Goal: Browse casually: Explore the website without a specific task or goal

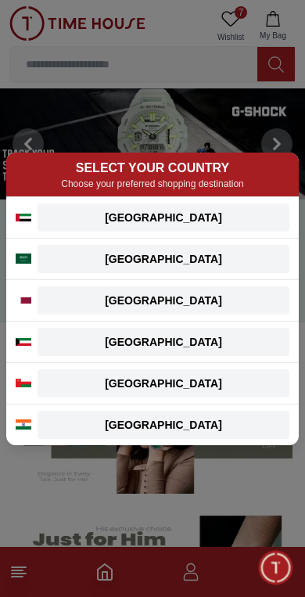
click at [102, 255] on div "[GEOGRAPHIC_DATA]" at bounding box center [163, 259] width 233 height 16
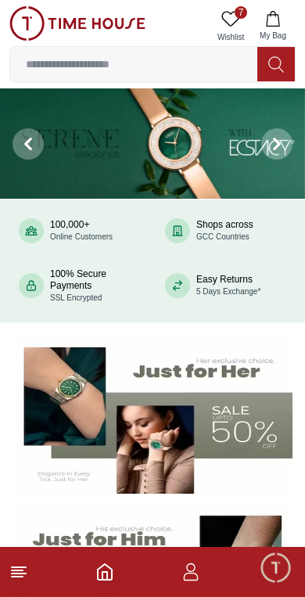
click at [227, 18] on icon at bounding box center [231, 18] width 19 height 19
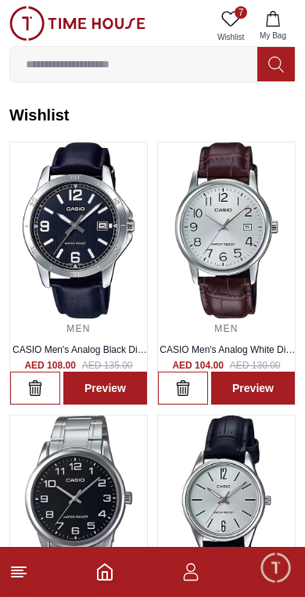
click at [104, 542] on img at bounding box center [78, 504] width 137 height 176
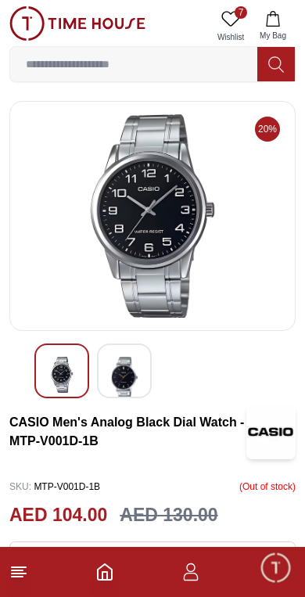
click at [99, 569] on icon "Home" at bounding box center [105, 573] width 14 height 16
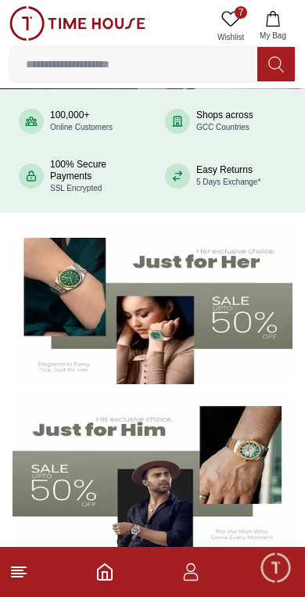
scroll to position [129, 0]
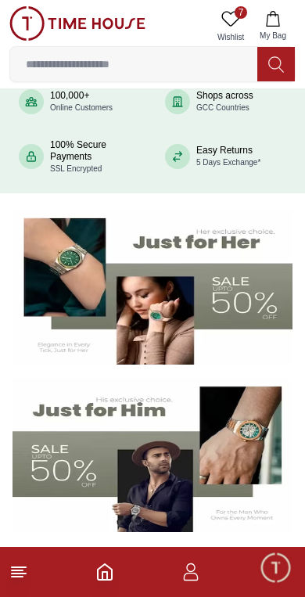
click at [115, 287] on img at bounding box center [153, 287] width 280 height 156
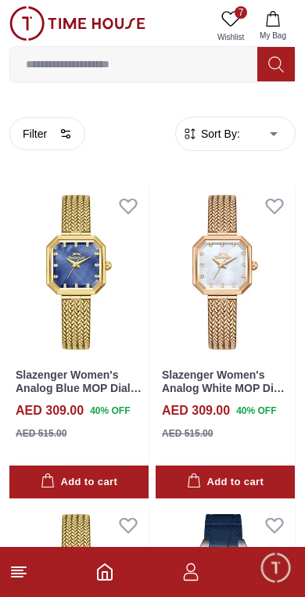
click at [270, 561] on span "Minimize live chat window" at bounding box center [275, 567] width 45 height 45
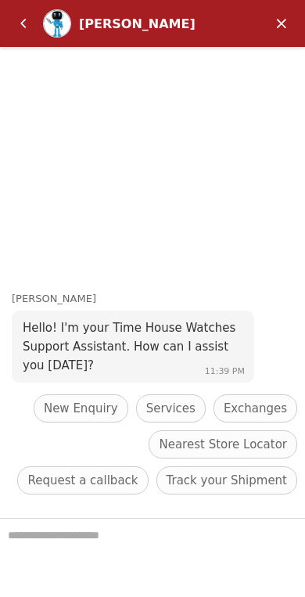
click at [30, 16] on em "Back" at bounding box center [23, 23] width 31 height 31
